Goal: Share content: Share content

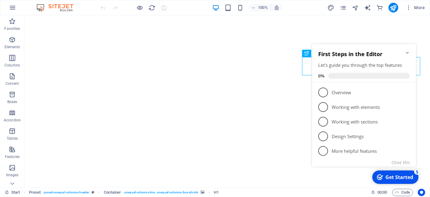
click at [406, 53] on icon "Minimize checklist" at bounding box center [406, 53] width 3 height 2
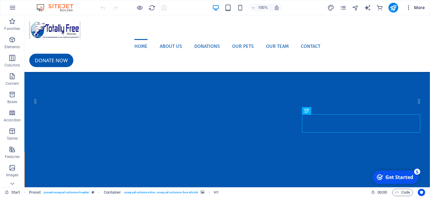
click at [410, 6] on icon "button" at bounding box center [408, 8] width 6 height 6
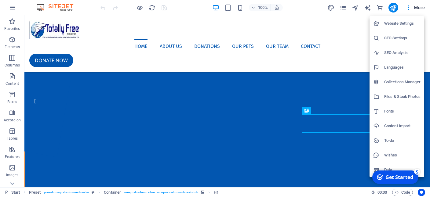
click at [347, 25] on div at bounding box center [215, 98] width 430 height 197
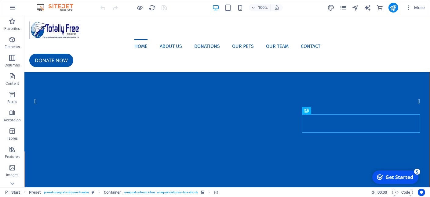
click at [347, 25] on div "Website Settings SEO Settings SEO Analysis Languages Collections Manager Files …" at bounding box center [215, 100] width 430 height 193
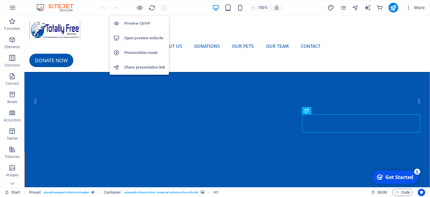
click at [133, 24] on h6 "Preview Ctrl+P" at bounding box center [144, 23] width 41 height 7
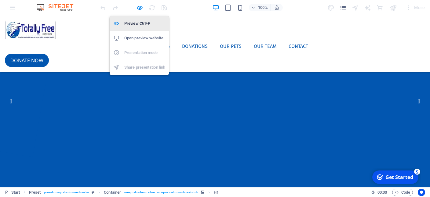
click at [138, 21] on h6 "Preview Ctrl+P" at bounding box center [144, 23] width 41 height 7
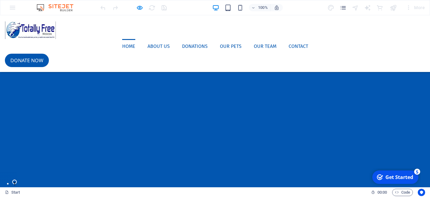
scroll to position [32, 0]
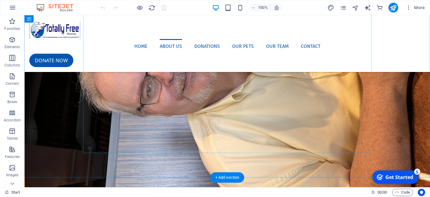
scroll to position [354, 0]
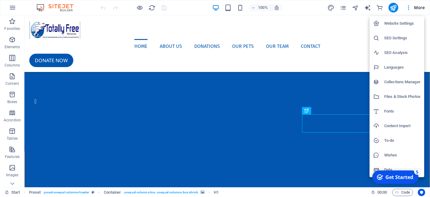
click at [12, 4] on div at bounding box center [215, 98] width 430 height 197
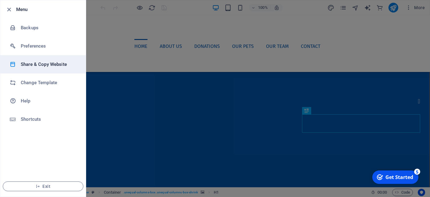
click at [39, 59] on li "Share & Copy Website" at bounding box center [42, 64] width 85 height 18
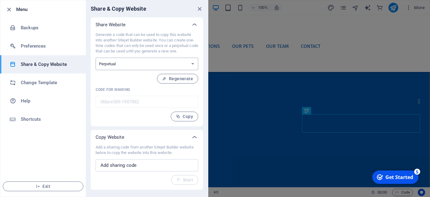
click at [142, 67] on select "One-time Perpetual" at bounding box center [146, 64] width 103 height 13
click at [142, 166] on input "text" at bounding box center [146, 165] width 103 height 12
click at [198, 9] on icon "close" at bounding box center [199, 8] width 7 height 7
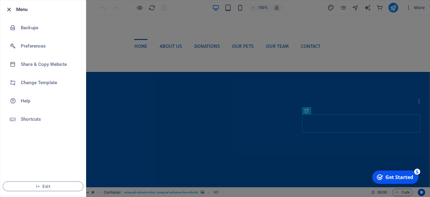
click at [8, 7] on icon "button" at bounding box center [8, 9] width 7 height 7
